Goal: Transaction & Acquisition: Purchase product/service

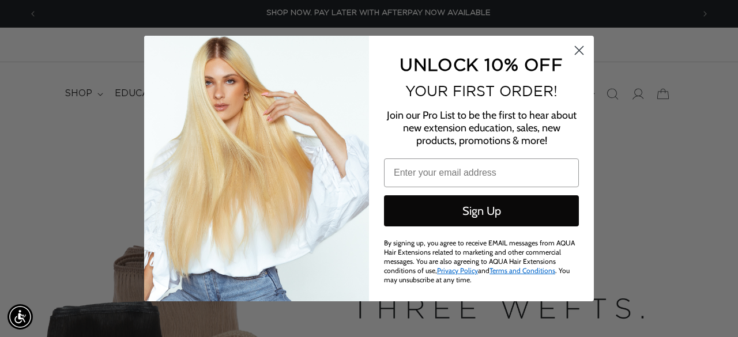
scroll to position [0, 656]
click at [582, 55] on icon "Close dialog" at bounding box center [579, 51] width 8 height 8
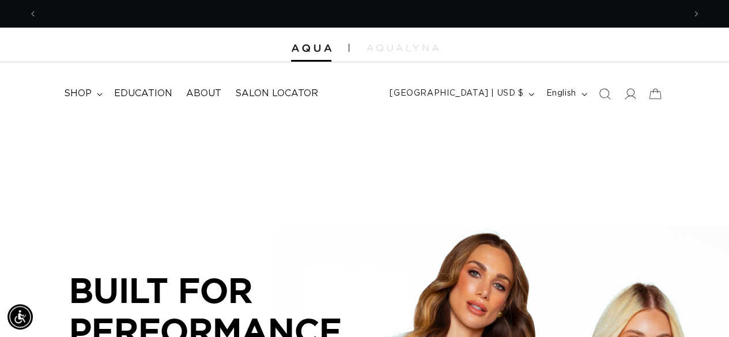
scroll to position [0, 0]
click at [628, 92] on icon at bounding box center [630, 94] width 12 height 12
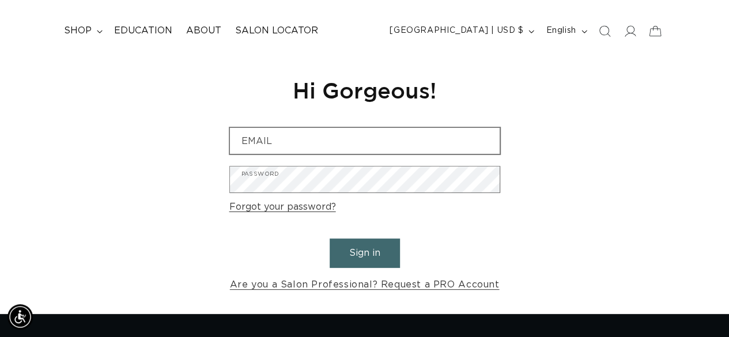
scroll to position [63, 0]
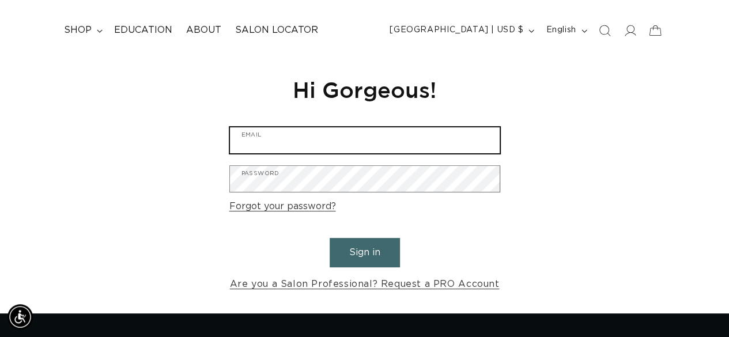
type input "[EMAIL_ADDRESS][DOMAIN_NAME]"
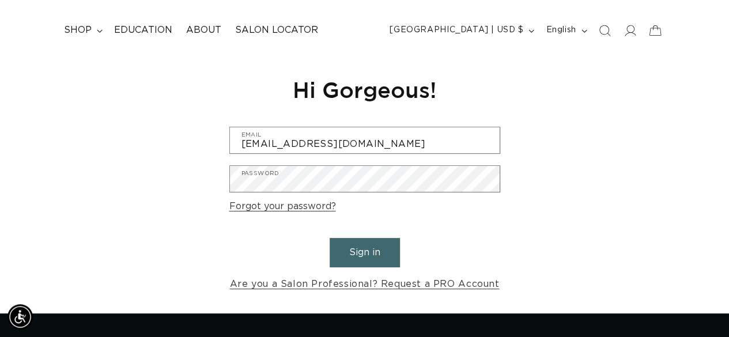
click at [363, 251] on button "Sign in" at bounding box center [365, 252] width 70 height 29
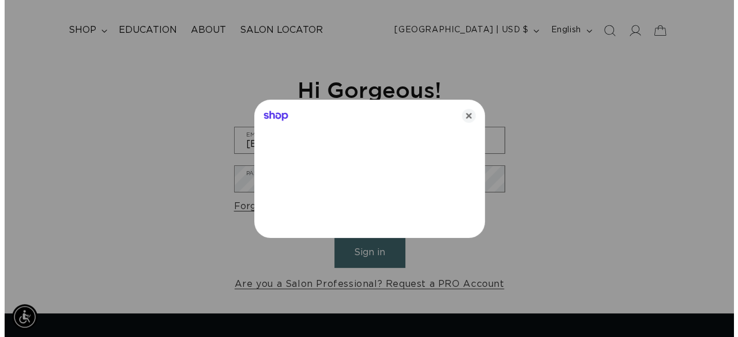
scroll to position [0, 656]
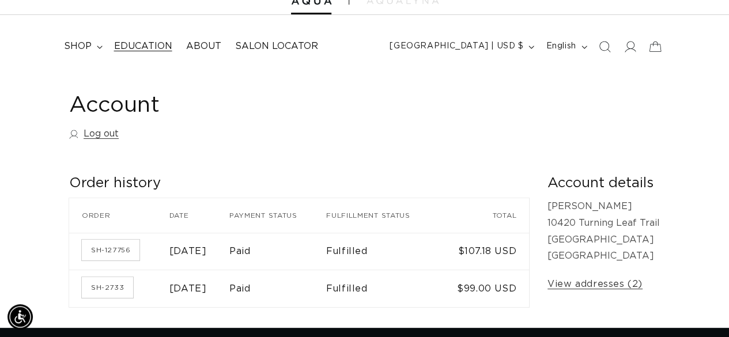
scroll to position [0, 647]
click at [152, 51] on span "Education" at bounding box center [143, 46] width 58 height 12
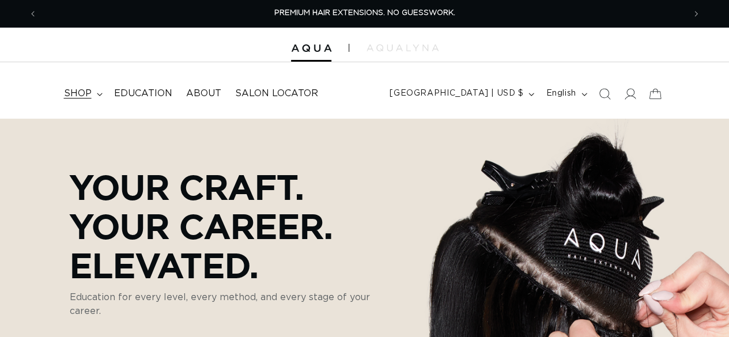
click at [81, 92] on span "shop" at bounding box center [78, 94] width 28 height 12
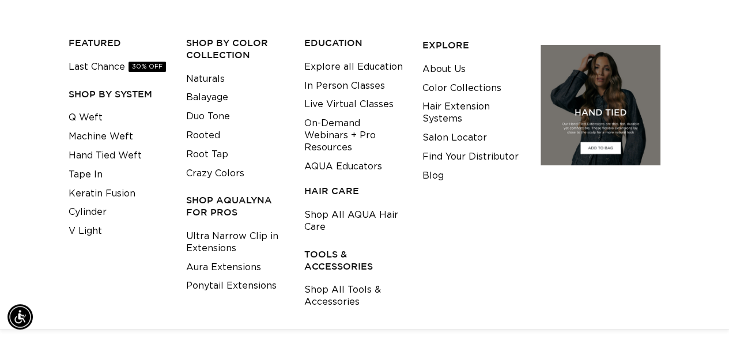
scroll to position [0, 647]
click at [94, 205] on link "Cylinder" at bounding box center [88, 212] width 38 height 19
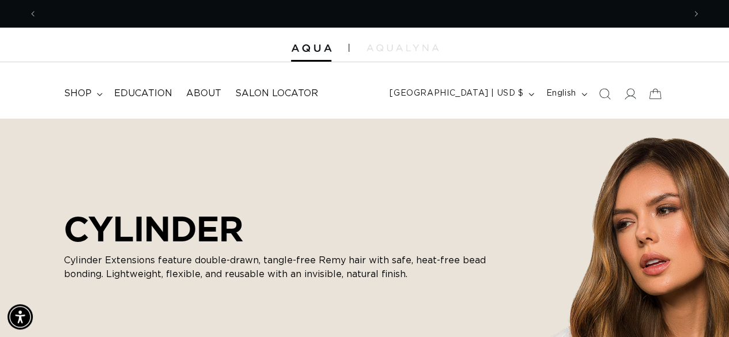
scroll to position [0, 647]
click at [84, 95] on span "shop" at bounding box center [78, 94] width 28 height 12
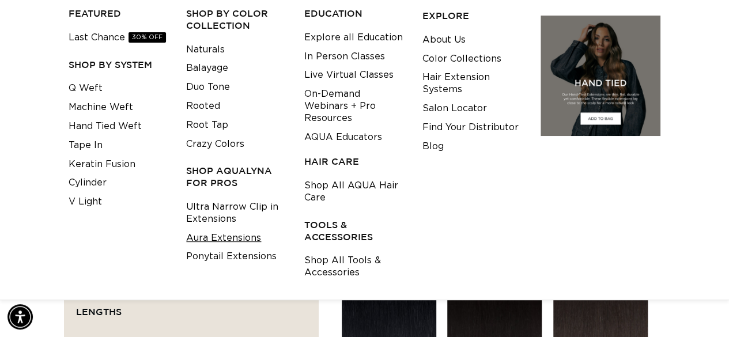
scroll to position [0, 1294]
click at [210, 238] on link "Aura Extensions" at bounding box center [223, 238] width 75 height 19
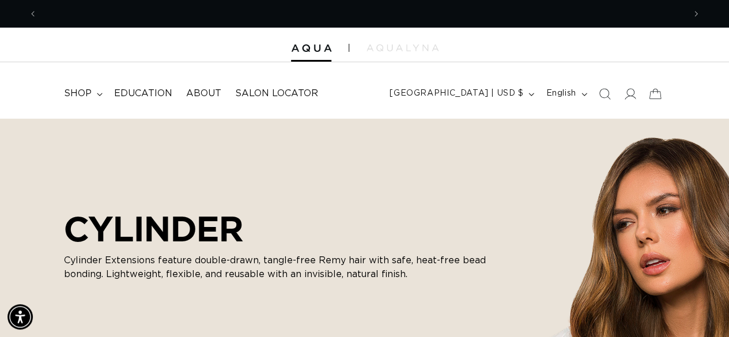
scroll to position [0, 0]
click at [89, 95] on span "shop" at bounding box center [78, 94] width 28 height 12
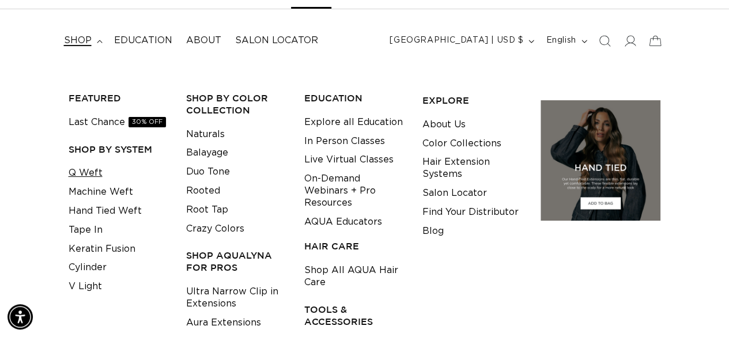
scroll to position [0, 1294]
click at [96, 171] on link "Q Weft" at bounding box center [86, 173] width 34 height 19
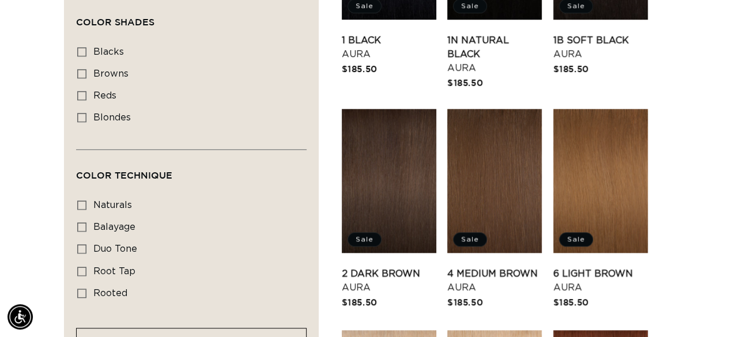
scroll to position [526, 0]
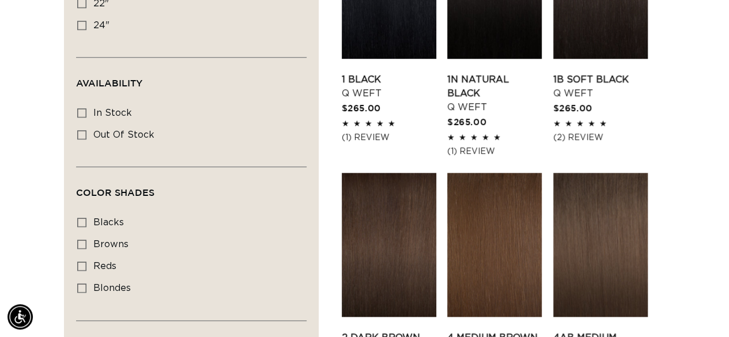
scroll to position [0, 647]
